Goal: Find specific page/section: Find specific page/section

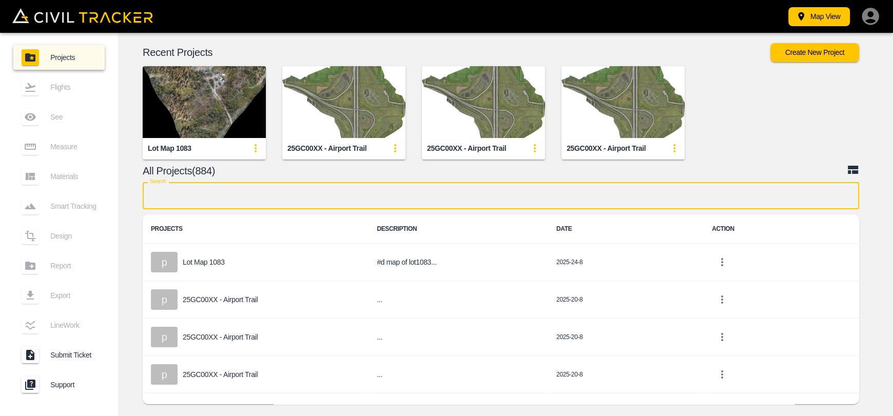
click at [379, 192] on input "text" at bounding box center [501, 195] width 716 height 27
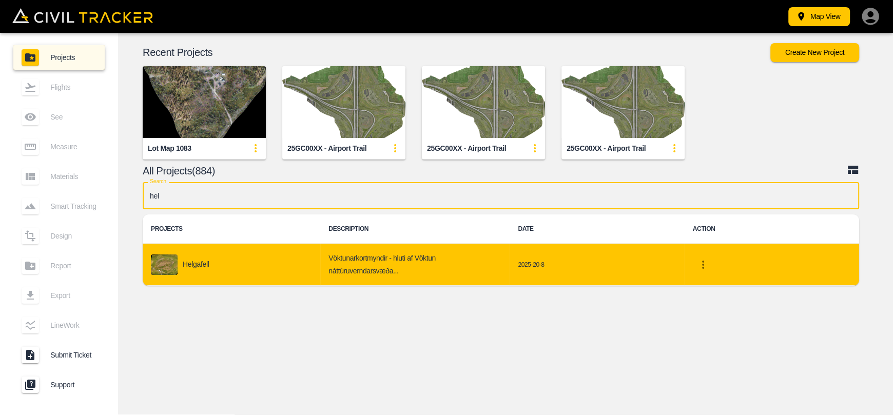
type input "hel"
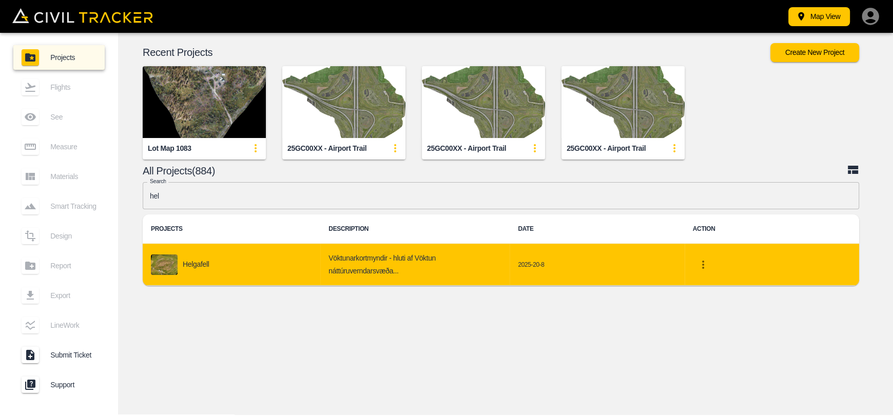
click at [298, 272] on div "Helgafell" at bounding box center [231, 264] width 161 height 21
